Goal: Transaction & Acquisition: Purchase product/service

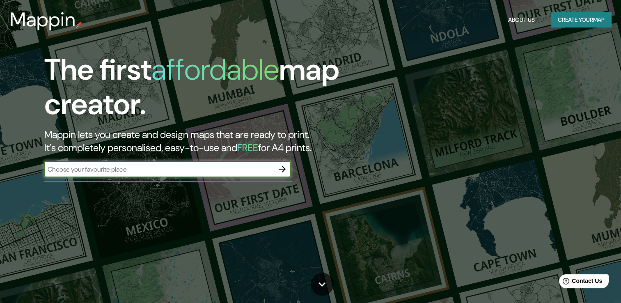
click at [233, 168] on input "text" at bounding box center [159, 169] width 230 height 9
type input "[GEOGRAPHIC_DATA]"
click at [281, 166] on icon "button" at bounding box center [282, 169] width 10 height 10
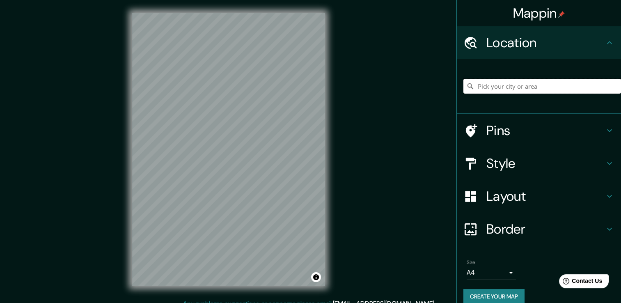
click at [520, 87] on input "Pick your city or area" at bounding box center [542, 86] width 158 height 15
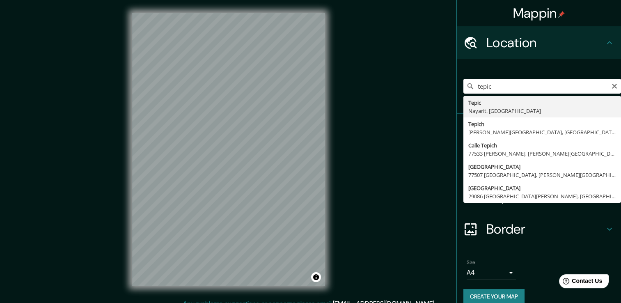
type input "Tepic, [GEOGRAPHIC_DATA], [GEOGRAPHIC_DATA]"
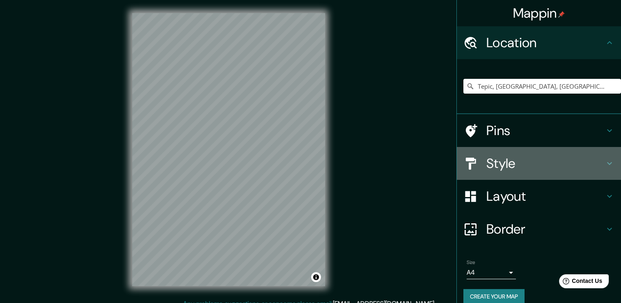
click at [604, 165] on icon at bounding box center [609, 163] width 10 height 10
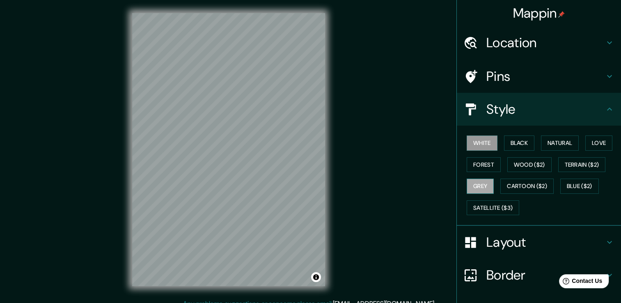
click at [478, 187] on button "Grey" at bounding box center [479, 185] width 27 height 15
click at [481, 136] on button "White" at bounding box center [481, 142] width 31 height 15
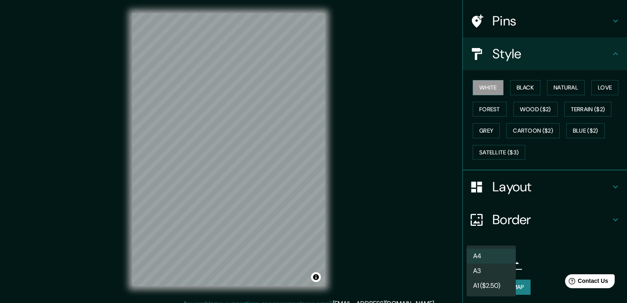
click at [505, 265] on body "Mappin Location [GEOGRAPHIC_DATA], [GEOGRAPHIC_DATA], [GEOGRAPHIC_DATA] Pins St…" at bounding box center [313, 151] width 627 height 303
click at [490, 271] on li "A3" at bounding box center [490, 270] width 49 height 15
type input "a4"
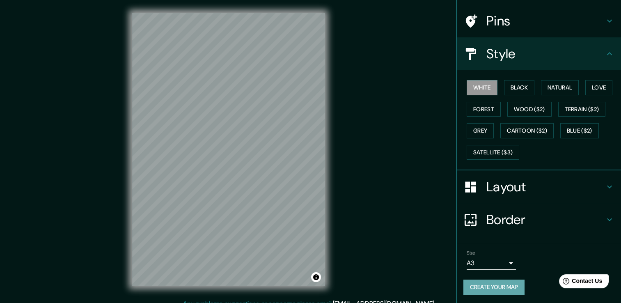
click at [503, 286] on button "Create your map" at bounding box center [493, 286] width 61 height 15
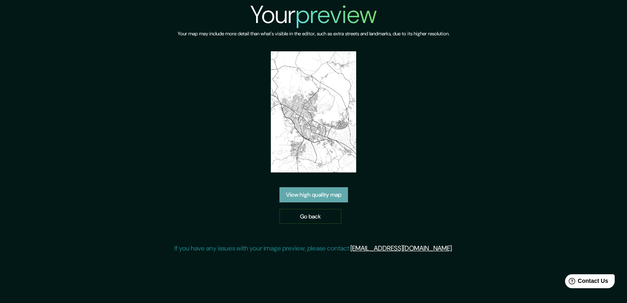
click at [322, 187] on link "View high quality map" at bounding box center [313, 194] width 69 height 15
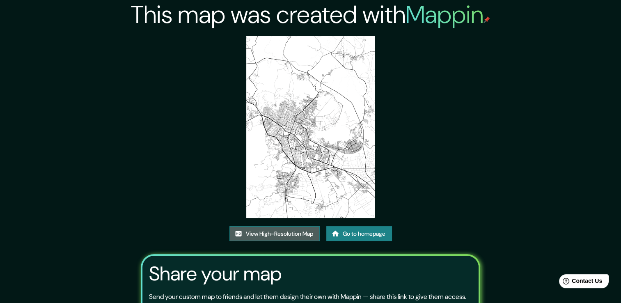
click at [281, 235] on link "View High-Resolution Map" at bounding box center [274, 233] width 90 height 15
